Goal: Information Seeking & Learning: Find specific page/section

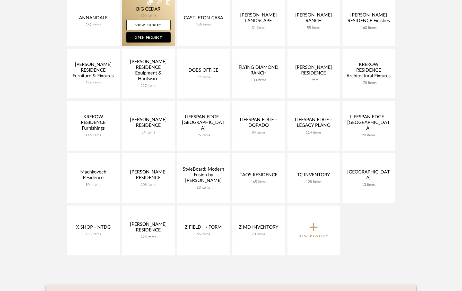
scroll to position [151, 0]
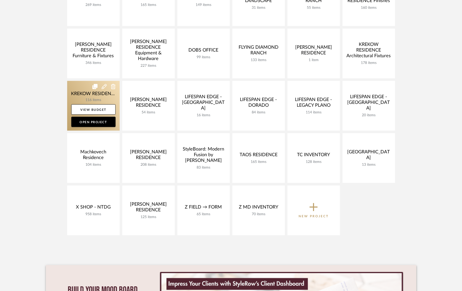
click at [75, 97] on link at bounding box center [93, 106] width 53 height 50
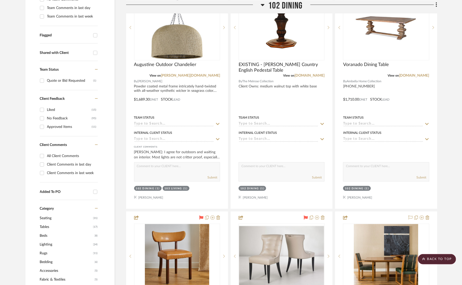
scroll to position [172, 0]
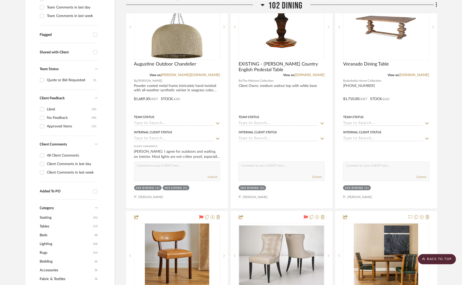
click at [48, 240] on span "Lighting" at bounding box center [66, 243] width 52 height 9
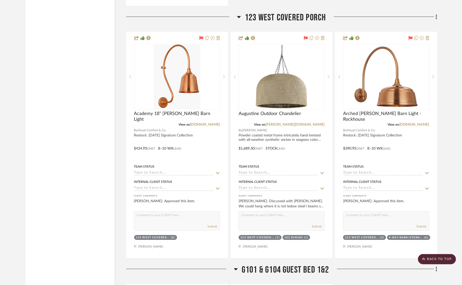
scroll to position [3384, 0]
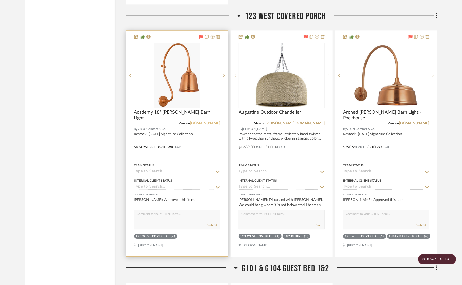
click at [201, 121] on link "[DOMAIN_NAME]" at bounding box center [205, 123] width 30 height 4
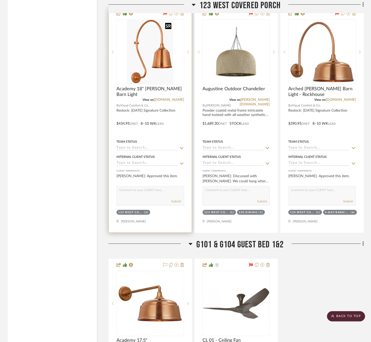
scroll to position [3342, 0]
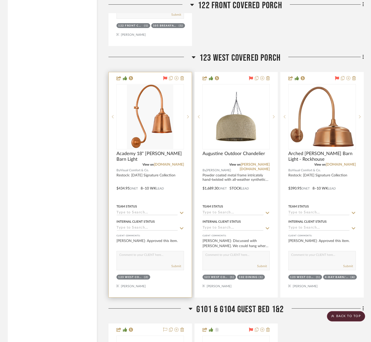
click at [165, 157] on div at bounding box center [150, 184] width 83 height 225
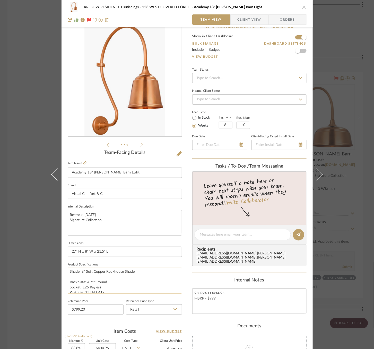
scroll to position [16, 0]
click at [340, 133] on div "KREKOW RESIDENCE Furnishings 123 WEST COVERED PORCH Academy 18" [PERSON_NAME] B…" at bounding box center [187, 174] width 374 height 349
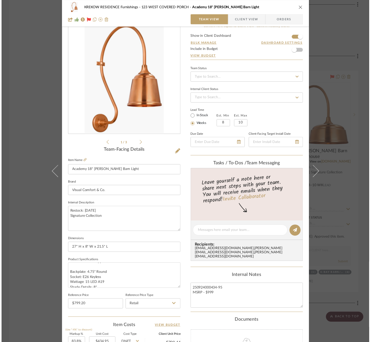
scroll to position [3342, 0]
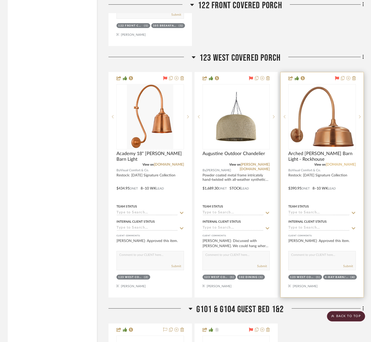
click at [338, 163] on link "[DOMAIN_NAME]" at bounding box center [340, 165] width 30 height 4
click at [320, 118] on img "0" at bounding box center [322, 117] width 64 height 64
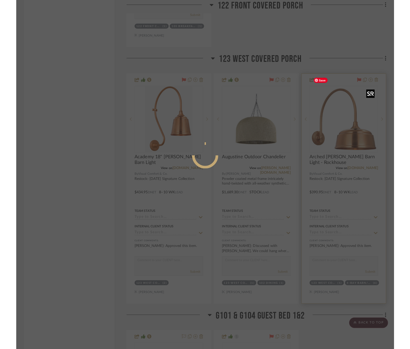
scroll to position [0, 0]
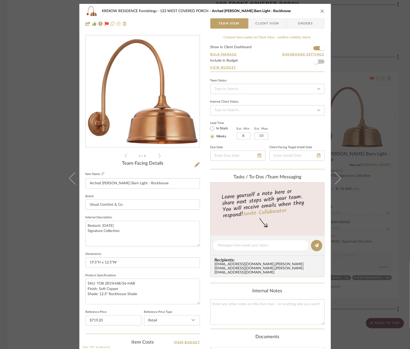
click at [44, 191] on div "KREKOW RESIDENCE Furnishings 123 WEST COVERED PORCH Arched [PERSON_NAME] Barn L…" at bounding box center [205, 174] width 410 height 349
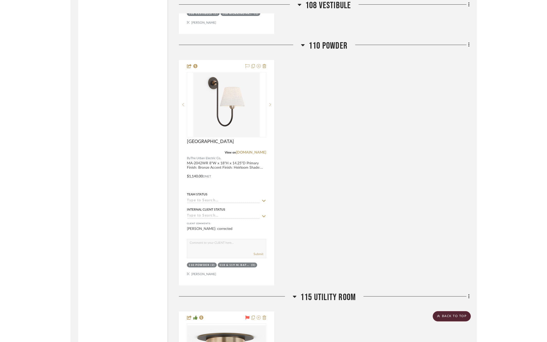
scroll to position [1838, 1]
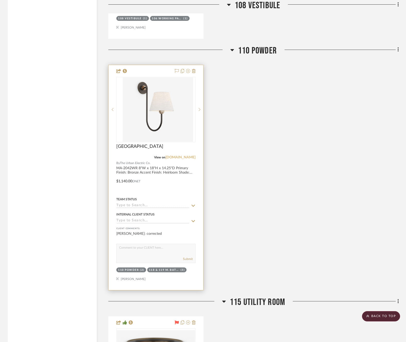
click at [183, 156] on link "[DOMAIN_NAME]" at bounding box center [181, 158] width 30 height 4
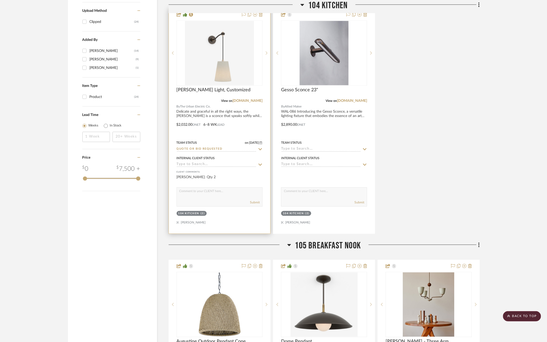
scroll to position [659, 0]
click at [0, 0] on img at bounding box center [0, 0] width 0 height 0
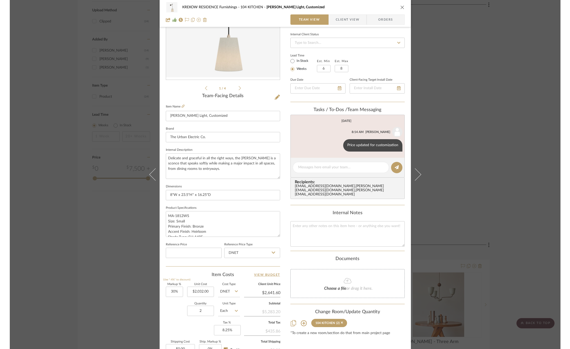
scroll to position [71, 0]
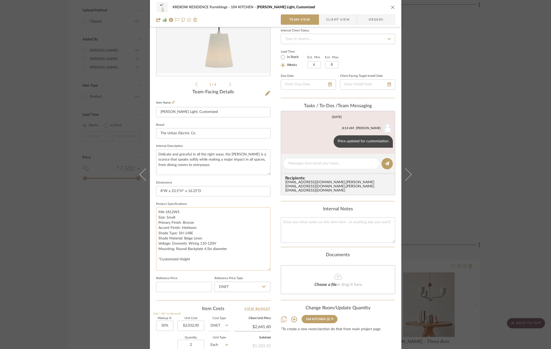
drag, startPoint x: 267, startPoint y: 229, endPoint x: 265, endPoint y: 267, distance: 37.9
click at [265, 267] on textarea "MA-1812WS Size: Small Primary Finish: Bronze Accent Finish: Heirloom Shade Type…" at bounding box center [213, 238] width 114 height 63
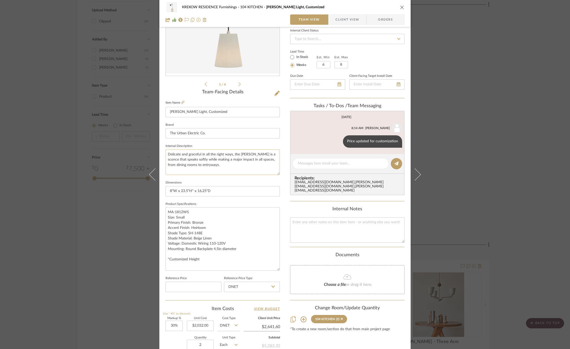
scroll to position [0, 0]
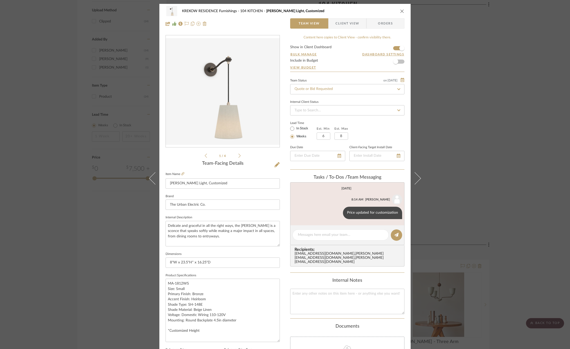
click at [85, 138] on div "KREKOW RESIDENCE Furnishings 104 KITCHEN [PERSON_NAME] Light, Customized Team V…" at bounding box center [285, 174] width 570 height 349
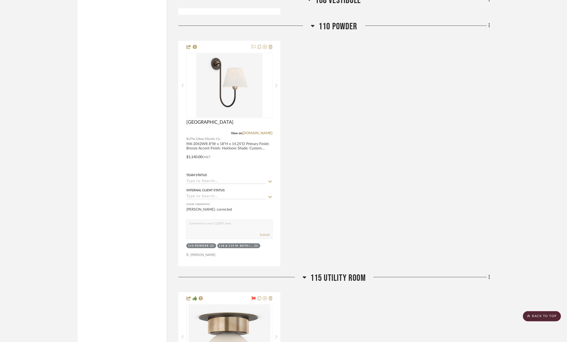
scroll to position [1866, 0]
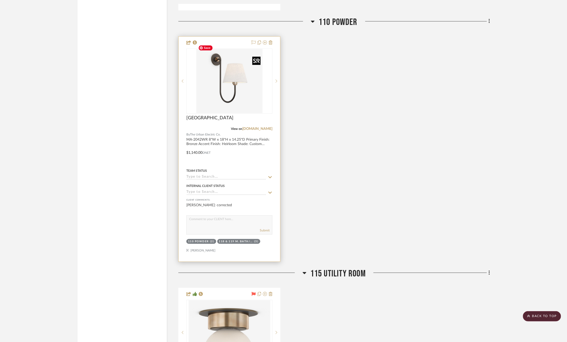
click at [225, 71] on img "0" at bounding box center [229, 81] width 66 height 64
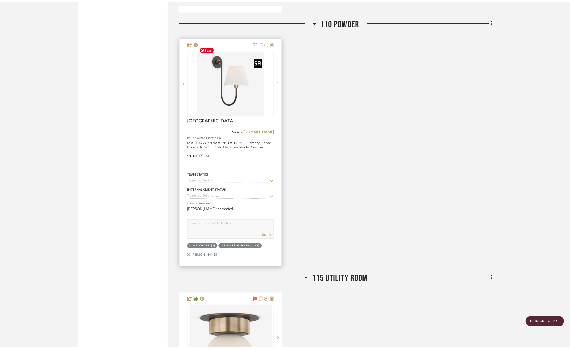
scroll to position [0, 0]
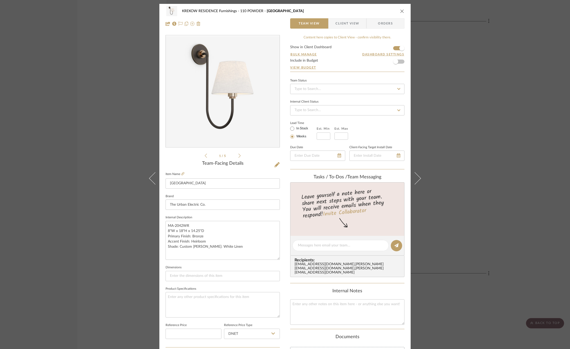
drag, startPoint x: 277, startPoint y: 245, endPoint x: 285, endPoint y: 256, distance: 13.9
click at [285, 256] on div "KREKOW RESIDENCE Furnishings 110 POWDER Nyhavn Team View Client View Orders 1 /…" at bounding box center [284, 248] width 251 height 489
click at [99, 168] on div "KREKOW RESIDENCE Furnishings 110 POWDER Nyhavn Team View Client View Orders 1 /…" at bounding box center [285, 174] width 570 height 349
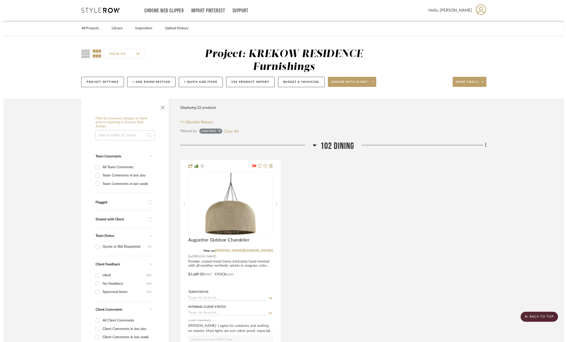
scroll to position [1866, 0]
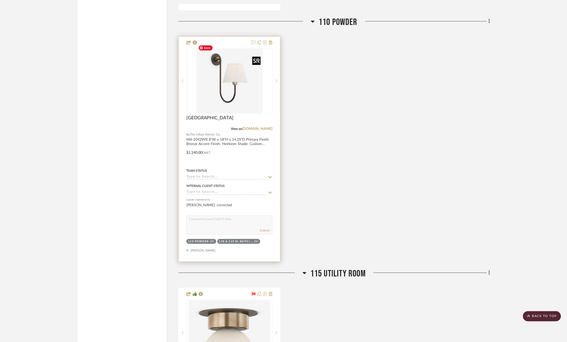
click at [216, 82] on img "0" at bounding box center [229, 81] width 66 height 64
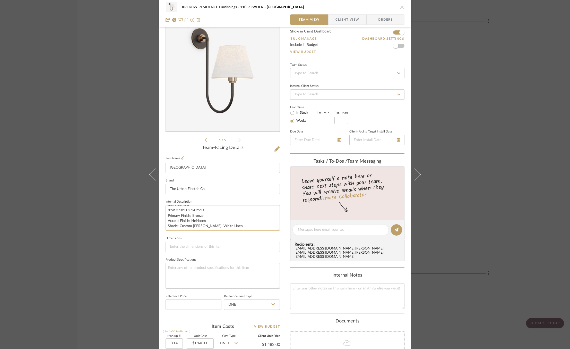
scroll to position [5, 0]
click at [75, 169] on div "KREKOW RESIDENCE Furnishings 110 POWDER Nyhavn Team View Client View Orders 1 /…" at bounding box center [285, 174] width 570 height 349
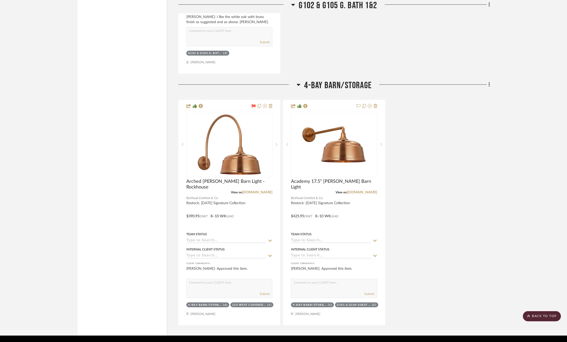
scroll to position [4299, 0]
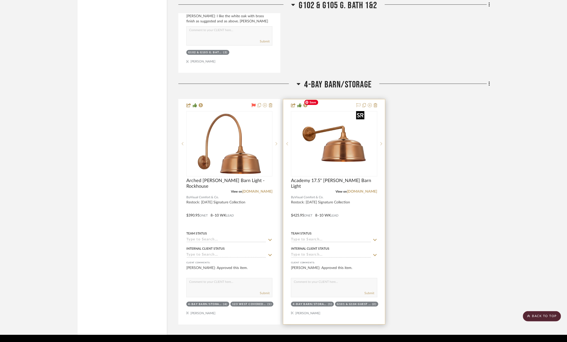
click at [331, 123] on img "0" at bounding box center [334, 144] width 64 height 64
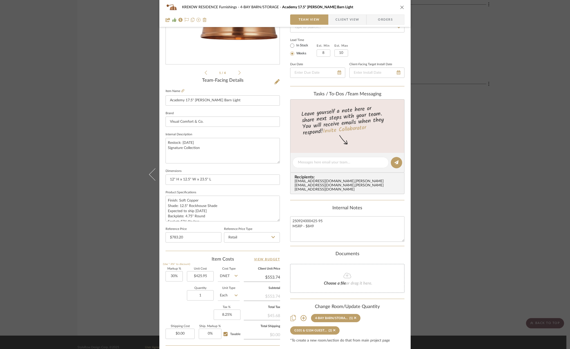
scroll to position [93, 0]
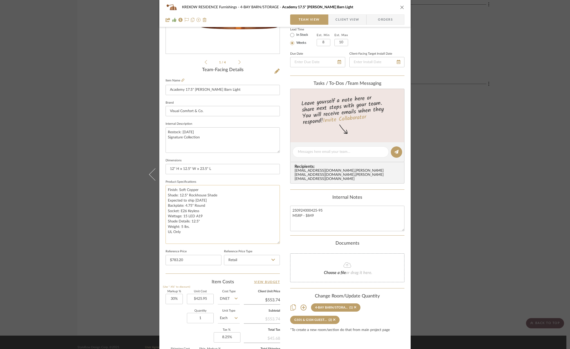
drag, startPoint x: 276, startPoint y: 208, endPoint x: 277, endPoint y: 241, distance: 33.5
click at [277, 241] on textarea "Finish: Soft Copper Shade: 12.5" Rockhouse Shade Expected to ship [DATE] Backpl…" at bounding box center [223, 214] width 114 height 59
click at [117, 205] on div "KREKOW RESIDENCE Furnishings 4-BAY BARN/STORAGE Academy 17.5" [PERSON_NAME] Bar…" at bounding box center [285, 174] width 570 height 349
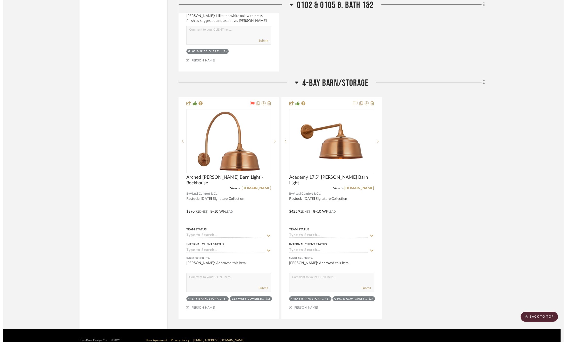
scroll to position [4299, 0]
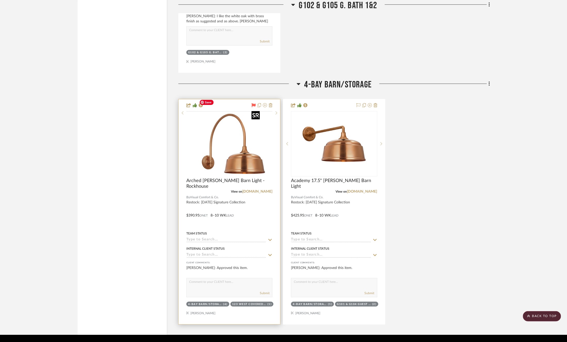
click at [0, 0] on img at bounding box center [0, 0] width 0 height 0
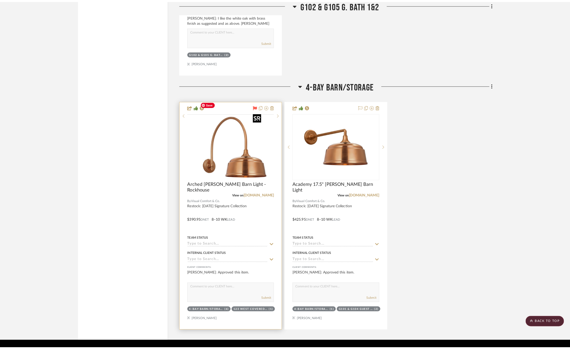
scroll to position [0, 0]
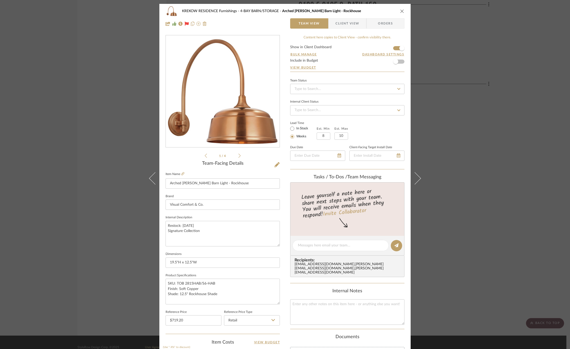
click at [116, 233] on div "KREKOW RESIDENCE Furnishings 4-BAY BARN/STORAGE Arched [PERSON_NAME][GEOGRAPHIC…" at bounding box center [285, 174] width 570 height 349
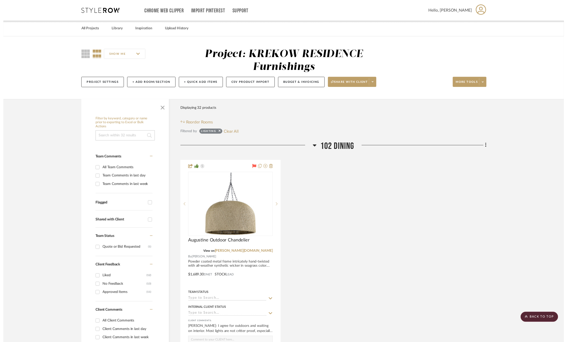
scroll to position [4299, 0]
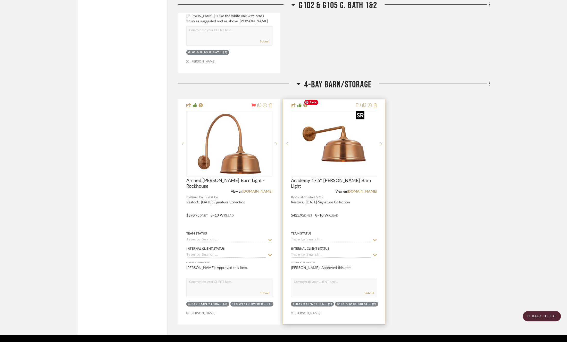
click at [316, 119] on img "0" at bounding box center [334, 144] width 64 height 64
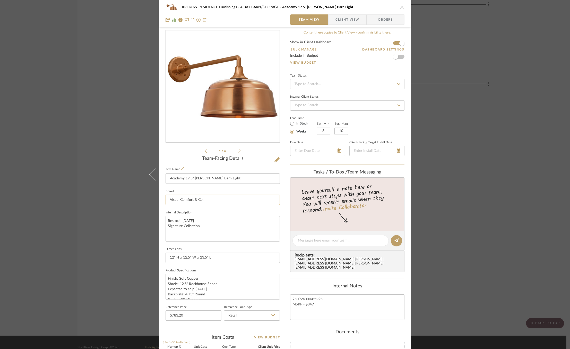
scroll to position [0, 0]
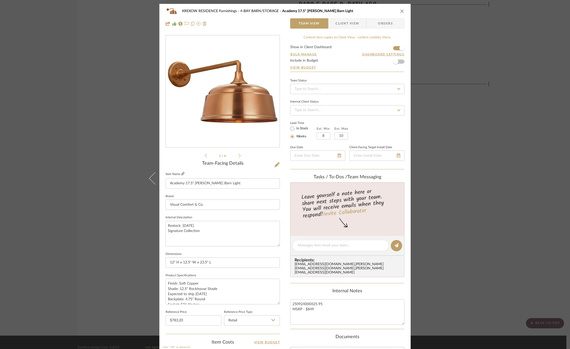
click at [182, 174] on icon at bounding box center [182, 173] width 3 height 3
click at [115, 182] on div "KREKOW RESIDENCE Furnishings 4-BAY BARN/STORAGE Academy 17.5" [PERSON_NAME] Bar…" at bounding box center [285, 174] width 570 height 349
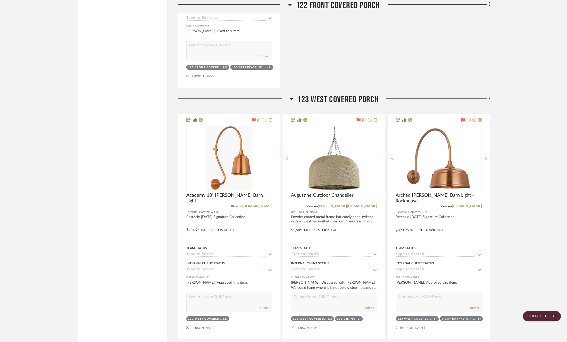
scroll to position [3302, 0]
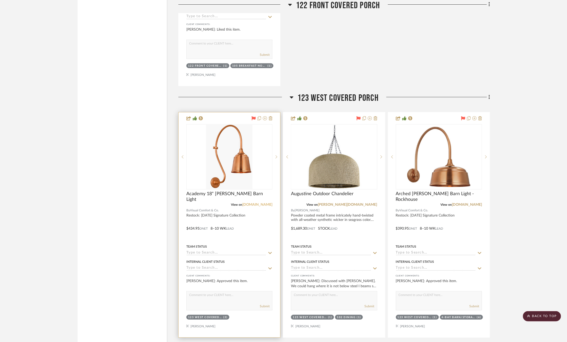
click at [254, 203] on link "[DOMAIN_NAME]" at bounding box center [257, 205] width 30 height 4
click at [222, 157] on img "0" at bounding box center [229, 157] width 46 height 64
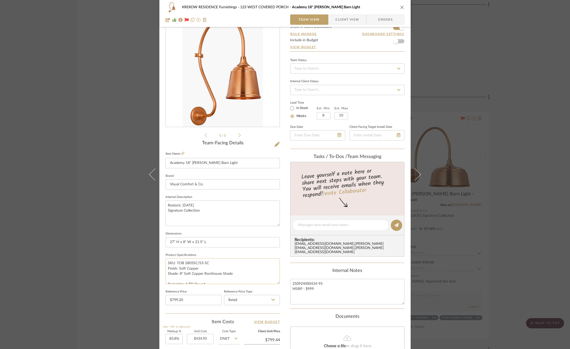
scroll to position [23, 0]
click at [464, 190] on div "KREKOW RESIDENCE Furnishings 123 WEST COVERED PORCH Academy 18" [PERSON_NAME] B…" at bounding box center [285, 174] width 570 height 349
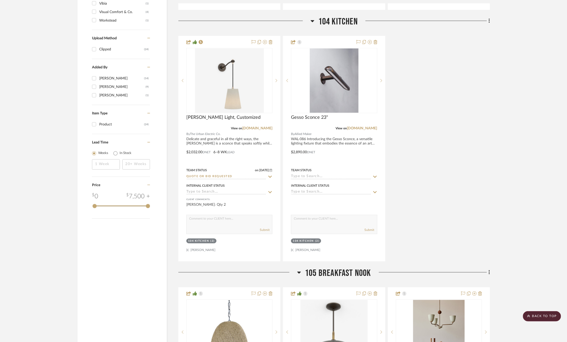
scroll to position [615, 0]
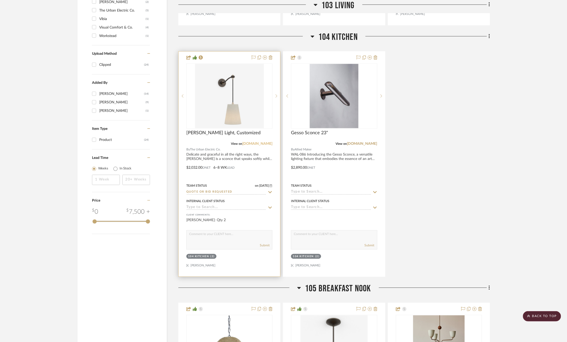
click at [265, 142] on link "[DOMAIN_NAME]" at bounding box center [257, 144] width 30 height 4
click at [236, 105] on img "0" at bounding box center [229, 96] width 69 height 64
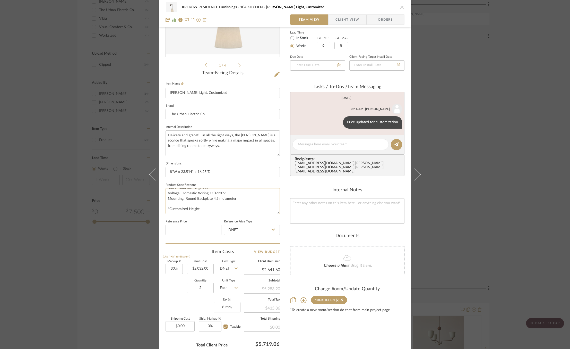
scroll to position [0, 0]
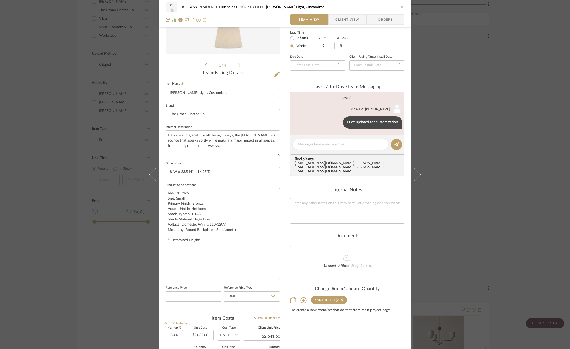
drag, startPoint x: 276, startPoint y: 211, endPoint x: 276, endPoint y: 277, distance: 66.7
click at [276, 277] on textarea "MA-1812WS Size: Small Primary Finish: Bronze Accent Finish: Heirloom Shade Type…" at bounding box center [223, 234] width 114 height 92
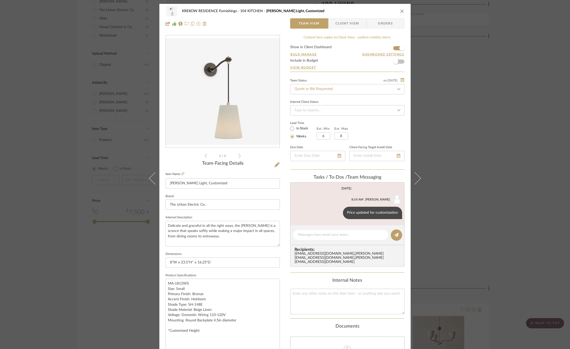
click at [62, 246] on div "KREKOW RESIDENCE Furnishings 104 KITCHEN [PERSON_NAME] Light, Customized Team V…" at bounding box center [285, 174] width 570 height 349
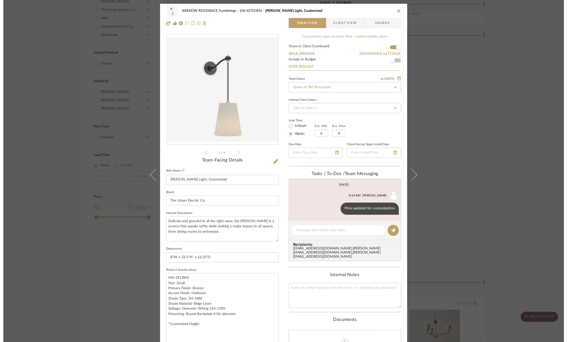
scroll to position [615, 0]
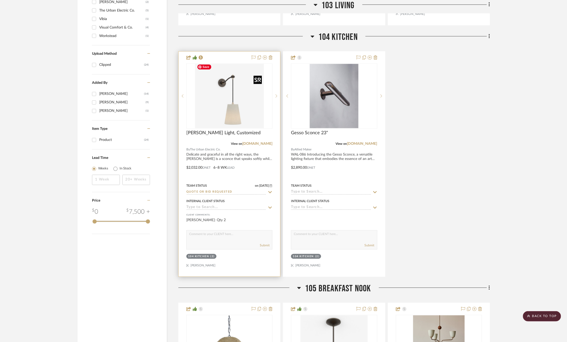
click at [241, 116] on img "0" at bounding box center [229, 96] width 69 height 64
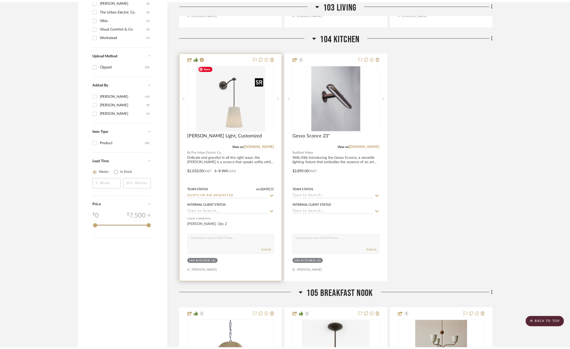
scroll to position [0, 0]
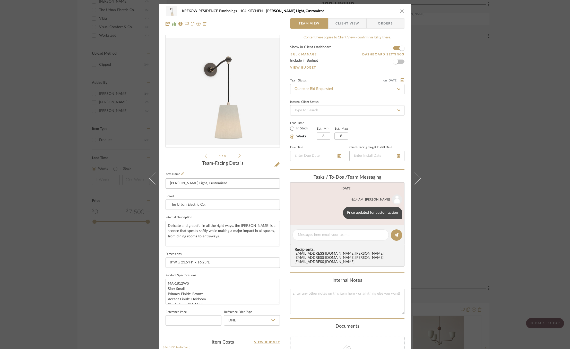
click at [100, 165] on div "KREKOW RESIDENCE Furnishings 104 KITCHEN [PERSON_NAME] Light, Customized Team V…" at bounding box center [285, 174] width 570 height 349
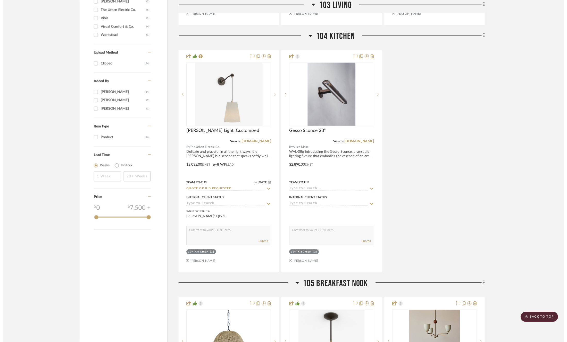
scroll to position [615, 0]
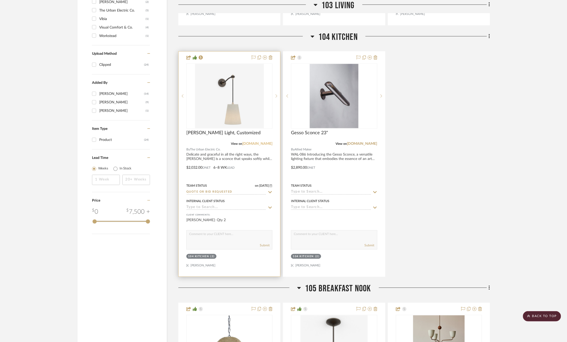
click at [258, 142] on link "[DOMAIN_NAME]" at bounding box center [257, 144] width 30 height 4
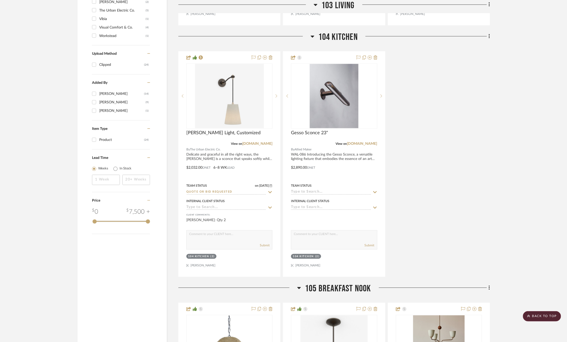
click at [454, 192] on div "[PERSON_NAME] Light, Customized View on [DOMAIN_NAME] By The Urban Electric Co.…" at bounding box center [333, 164] width 311 height 226
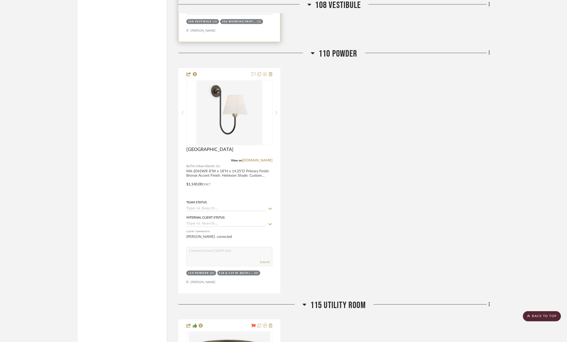
scroll to position [1840, 0]
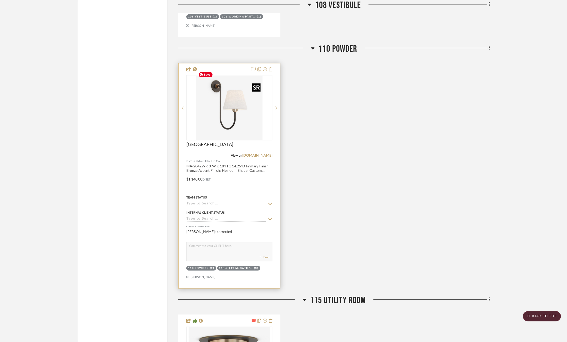
click at [242, 84] on img "0" at bounding box center [229, 108] width 66 height 64
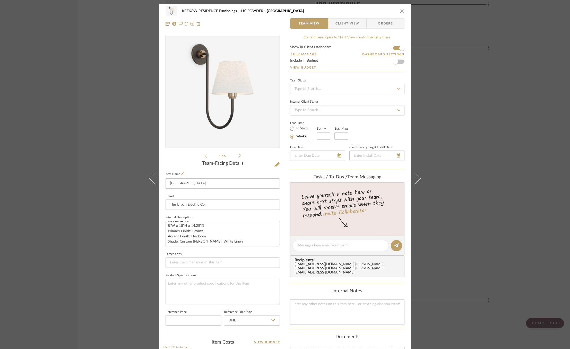
scroll to position [0, 0]
drag, startPoint x: 276, startPoint y: 244, endPoint x: 284, endPoint y: 267, distance: 23.7
click at [284, 267] on div "KREKOW RESIDENCE Furnishings 110 POWDER Nyhavn Team View Client View Orders 1 /…" at bounding box center [284, 253] width 251 height 498
click at [163, 159] on div "KREKOW RESIDENCE Furnishings 110 POWDER Nyhavn Team View Client View Orders 1 /…" at bounding box center [284, 253] width 251 height 498
click at [90, 200] on div "KREKOW RESIDENCE Furnishings 110 POWDER Nyhavn Team View Client View Orders 1 /…" at bounding box center [285, 174] width 570 height 349
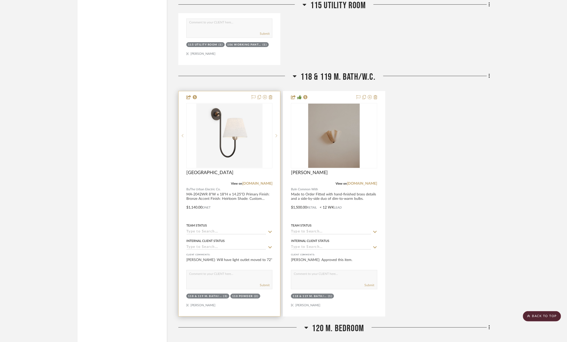
scroll to position [2314, 2]
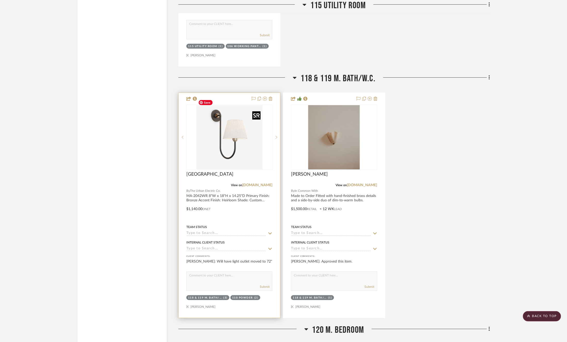
click at [233, 141] on img "0" at bounding box center [229, 137] width 66 height 64
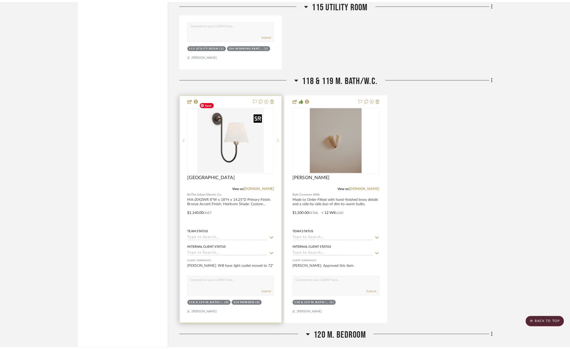
scroll to position [0, 0]
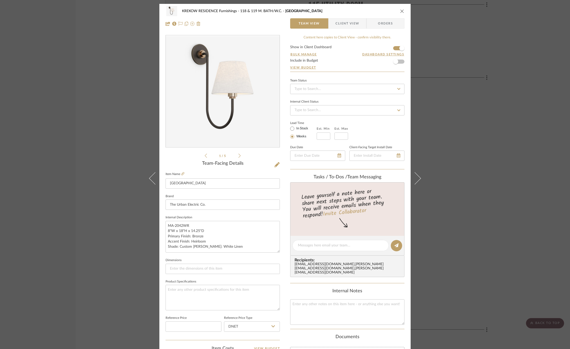
drag, startPoint x: 277, startPoint y: 244, endPoint x: 283, endPoint y: 263, distance: 20.7
click at [283, 263] on div "KREKOW RESIDENCE Furnishings 118 & 119 M. BATH/W.C. Nyhavn Team View Client Vie…" at bounding box center [284, 245] width 251 height 482
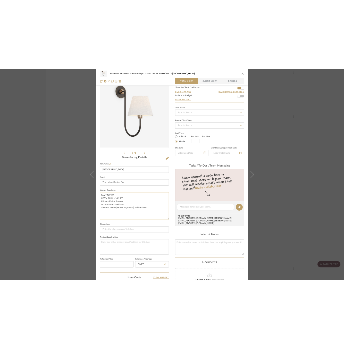
scroll to position [20, 0]
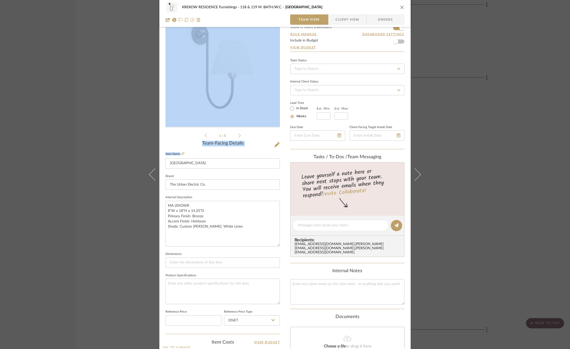
drag, startPoint x: 164, startPoint y: 128, endPoint x: 268, endPoint y: 172, distance: 112.2
click at [268, 172] on div "1 / 5 Team-Facing Details Item Name [PERSON_NAME] Brand The Urban Electric Co. …" at bounding box center [223, 237] width 114 height 444
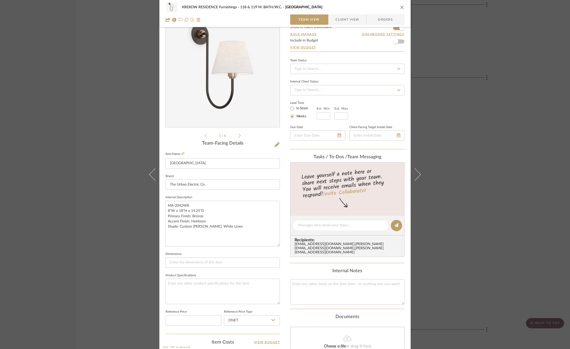
click at [287, 151] on div "KREKOW RESIDENCE Furnishings 118 & 119 M. BATH/W.C. Nyhavn Team View Client Vie…" at bounding box center [284, 231] width 251 height 495
drag, startPoint x: 201, startPoint y: 143, endPoint x: 256, endPoint y: 143, distance: 54.6
click at [256, 143] on div "Team-Facing Details" at bounding box center [223, 144] width 114 height 6
click at [160, 201] on div "KREKOW RESIDENCE Furnishings 118 & 119 M. BATH/W.C. Nyhavn Team View Client Vie…" at bounding box center [284, 231] width 251 height 495
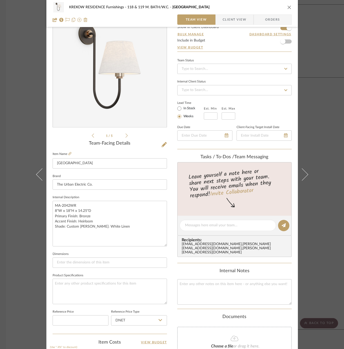
click at [20, 113] on div "KREKOW RESIDENCE Furnishings 118 & 119 M. BATH/W.C. Nyhavn Team View Client Vie…" at bounding box center [172, 174] width 344 height 349
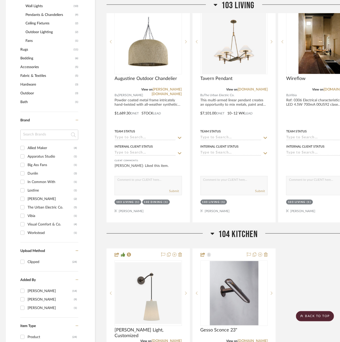
scroll to position [423, 2]
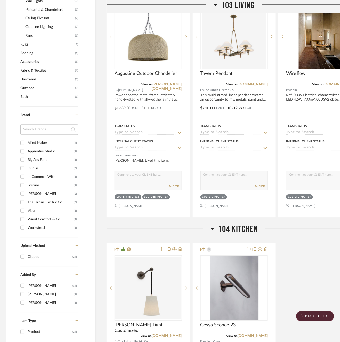
click at [40, 202] on div "The Urban Electric Co." at bounding box center [51, 203] width 46 height 8
click at [27, 202] on input "The Urban Electric Co. (5)" at bounding box center [22, 202] width 8 height 8
checkbox input "true"
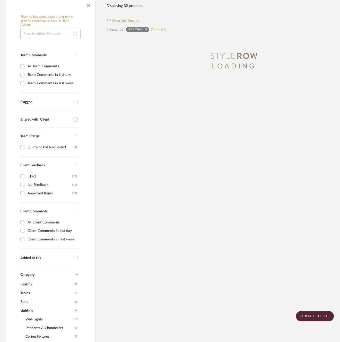
scroll to position [0, 2]
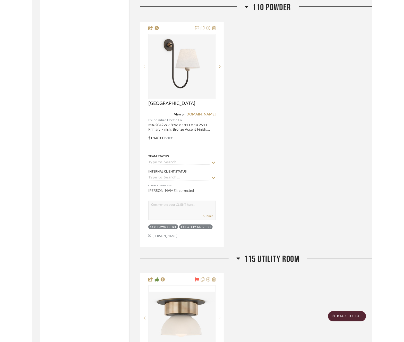
scroll to position [1401, 0]
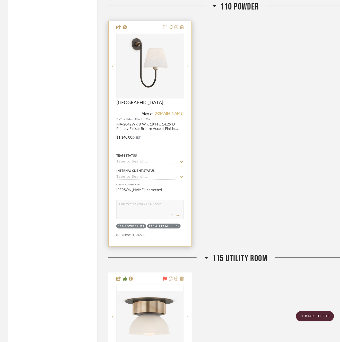
click at [167, 112] on link "[DOMAIN_NAME]" at bounding box center [169, 114] width 30 height 4
